Goal: Information Seeking & Learning: Learn about a topic

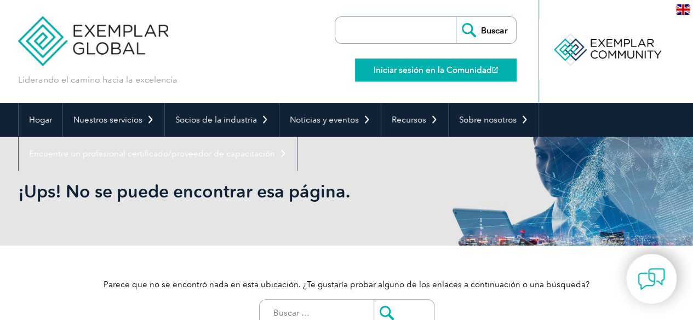
click at [464, 69] on font "Iniciar sesión en la Comunidad" at bounding box center [432, 70] width 118 height 10
click at [431, 60] on link "Iniciar sesión en la Comunidad" at bounding box center [436, 70] width 162 height 23
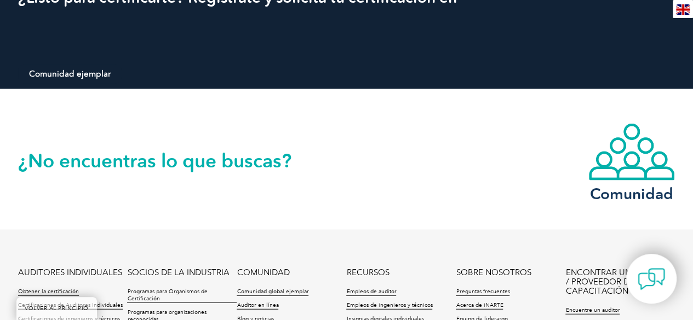
scroll to position [1144, 0]
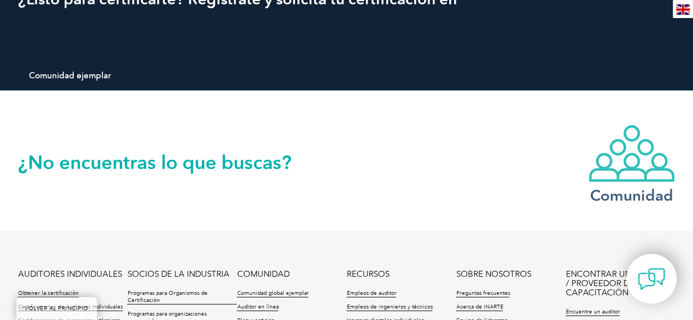
click at [632, 189] on font "Comunidad" at bounding box center [631, 195] width 83 height 19
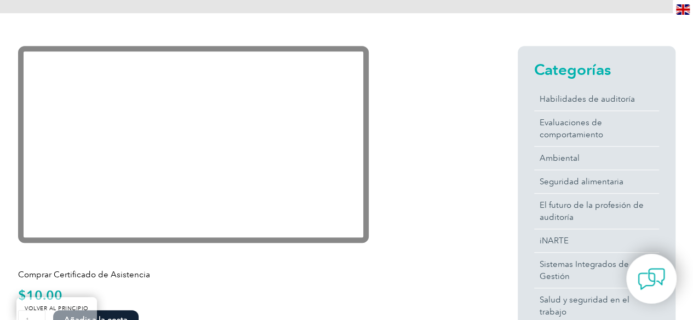
scroll to position [258, 0]
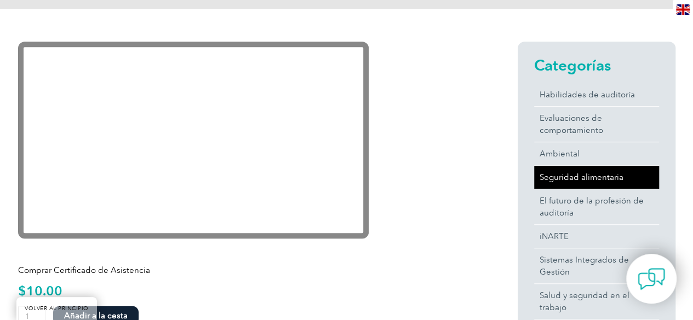
click at [611, 177] on font "Seguridad alimentaria" at bounding box center [581, 177] width 84 height 10
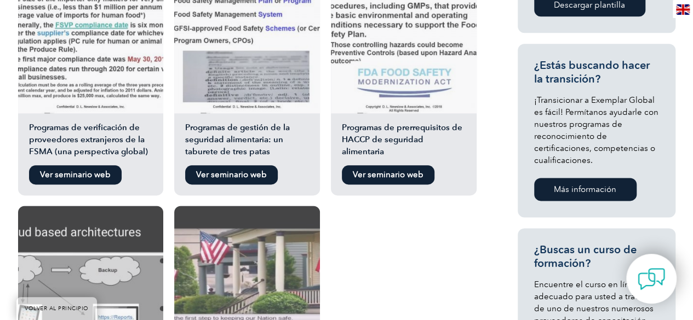
scroll to position [607, 0]
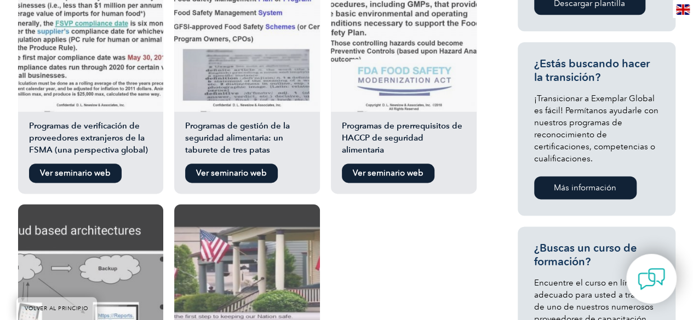
click at [401, 170] on font "Ver seminario web" at bounding box center [388, 173] width 71 height 10
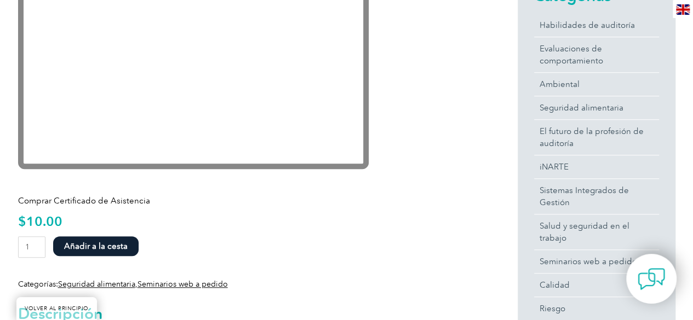
scroll to position [379, 0]
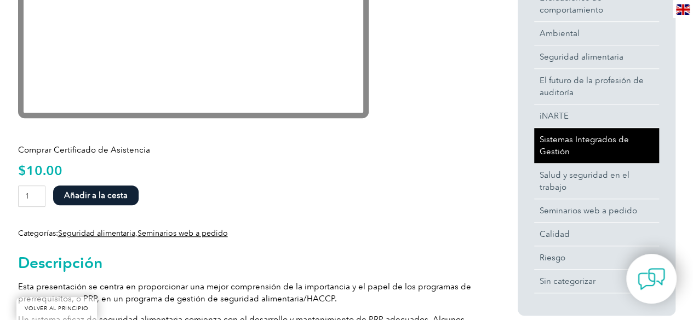
click at [619, 153] on link "Sistemas Integrados de Gestión" at bounding box center [596, 145] width 125 height 35
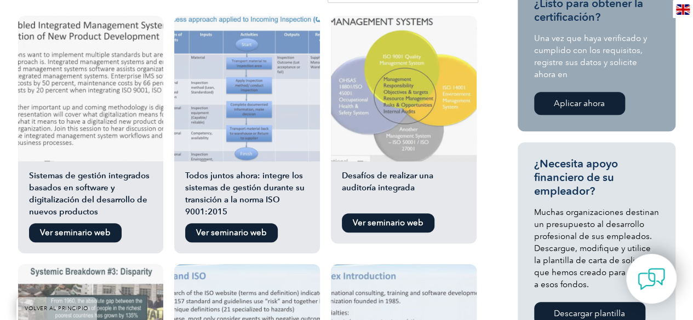
scroll to position [306, 0]
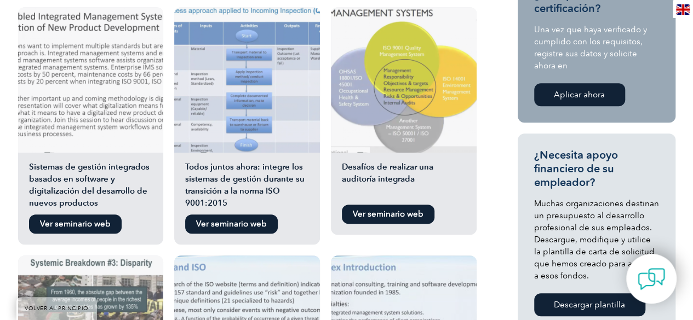
click at [240, 220] on font "Ver seminario web" at bounding box center [231, 224] width 71 height 10
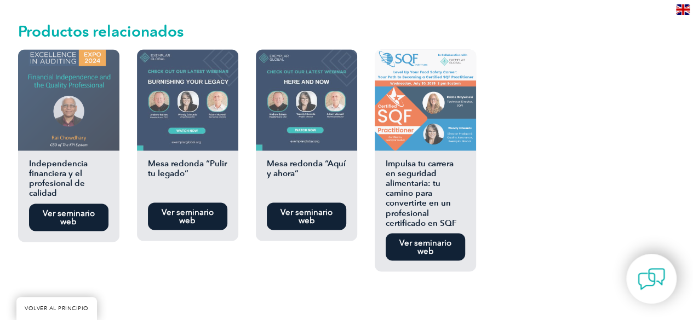
scroll to position [825, 0]
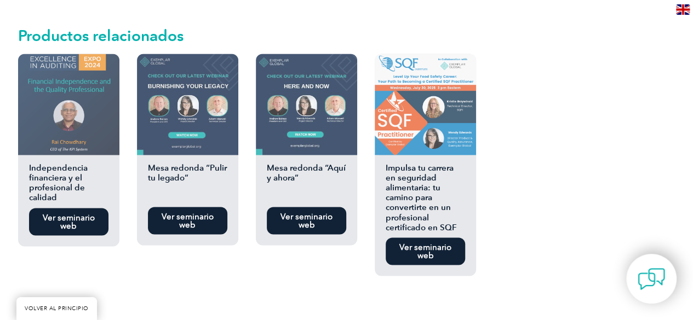
click at [441, 242] on font "Ver seminario web" at bounding box center [425, 251] width 52 height 18
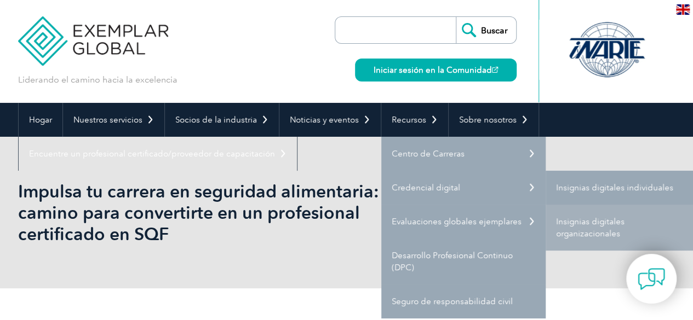
click at [556, 185] on font "Insignias digitales individuales" at bounding box center [614, 188] width 117 height 10
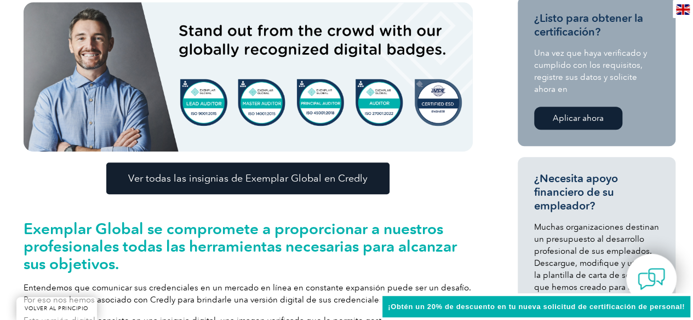
scroll to position [308, 0]
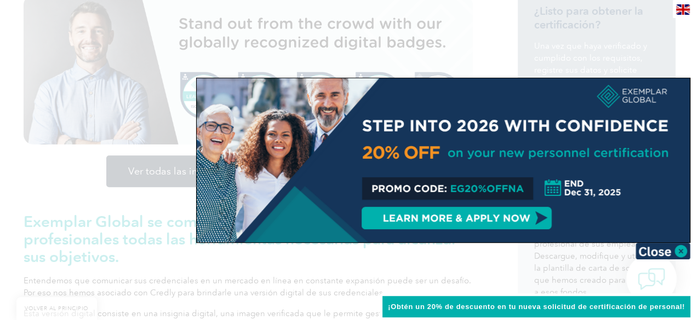
click at [135, 229] on div at bounding box center [346, 160] width 693 height 320
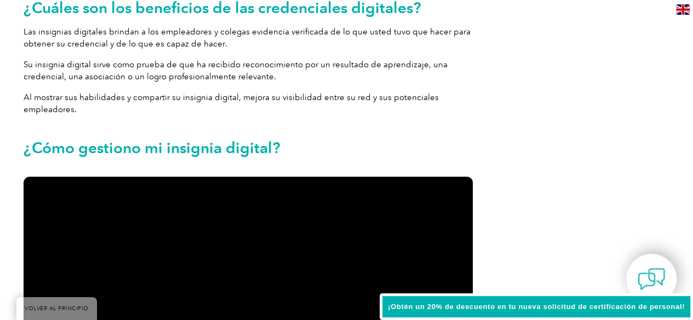
scroll to position [1067, 0]
